Goal: Transaction & Acquisition: Obtain resource

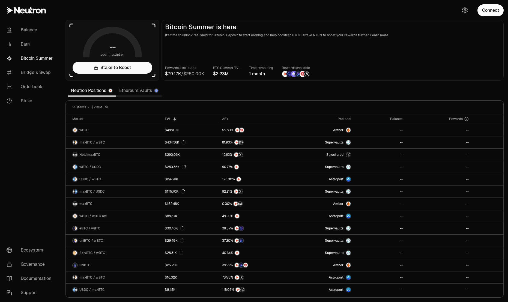
click at [293, 52] on main "Bitcoin Summer is here It's time to unlock real yield for Bitcoin. Deposit to s…" at bounding box center [332, 50] width 342 height 61
click at [492, 14] on button "Connect" at bounding box center [490, 10] width 26 height 12
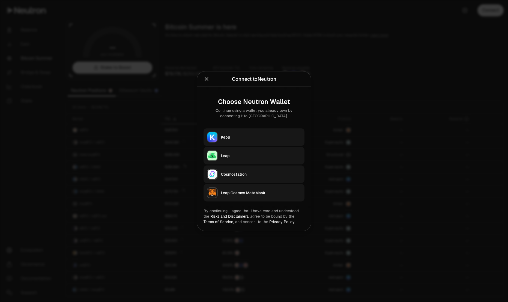
click at [272, 130] on button "Keplr" at bounding box center [253, 136] width 101 height 17
